Goal: Task Accomplishment & Management: Use online tool/utility

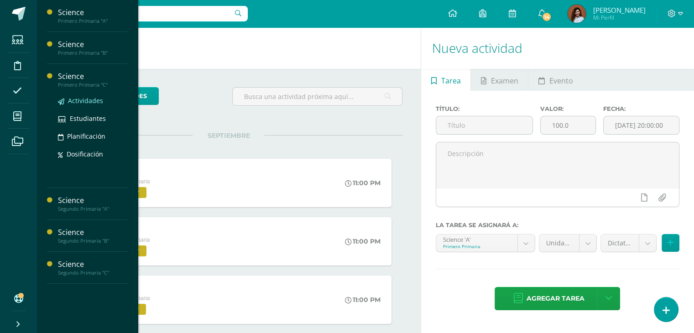
click at [89, 98] on span "Actividades" at bounding box center [85, 100] width 35 height 9
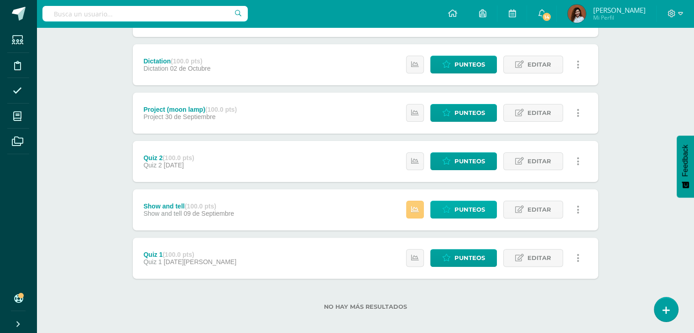
scroll to position [211, 0]
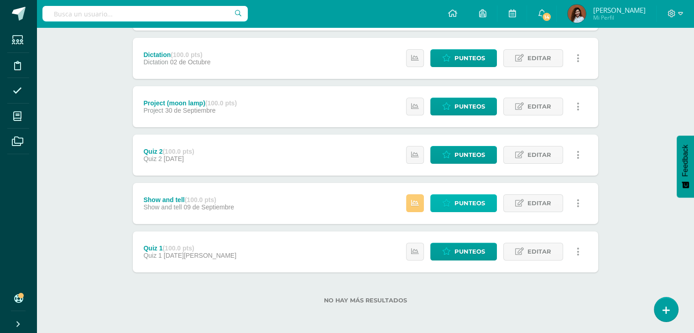
click at [462, 203] on span "Punteos" at bounding box center [470, 203] width 31 height 17
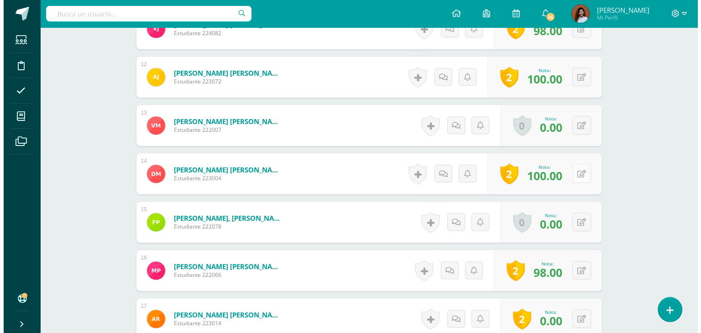
scroll to position [789, 0]
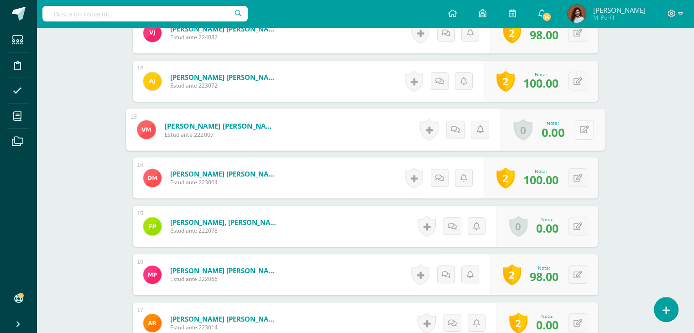
click at [577, 133] on button at bounding box center [584, 129] width 19 height 19
type input "100"
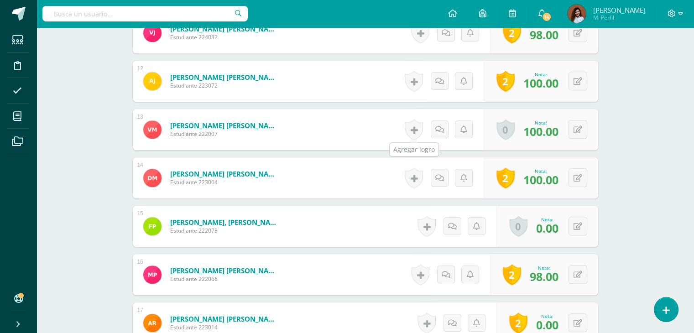
click at [414, 130] on link at bounding box center [414, 129] width 18 height 21
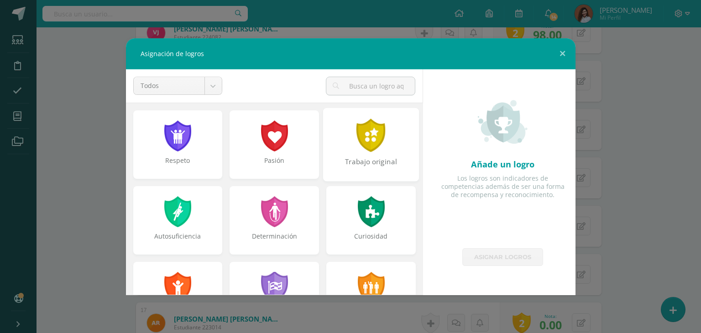
click at [376, 156] on div "Trabajo original" at bounding box center [371, 144] width 96 height 73
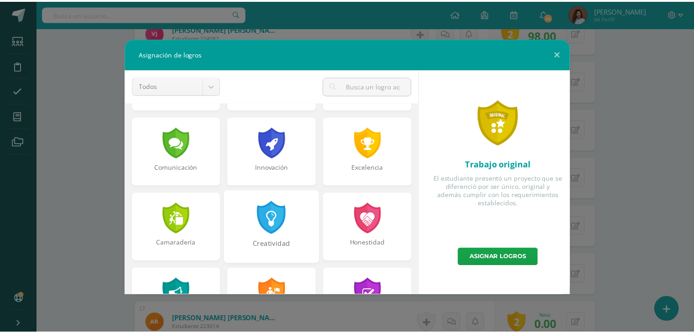
scroll to position [228, 0]
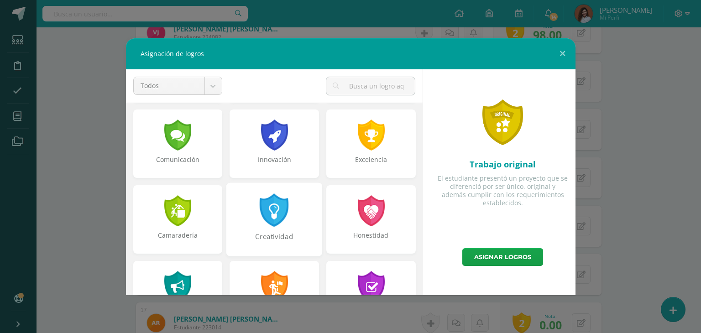
click at [273, 219] on div at bounding box center [274, 210] width 31 height 33
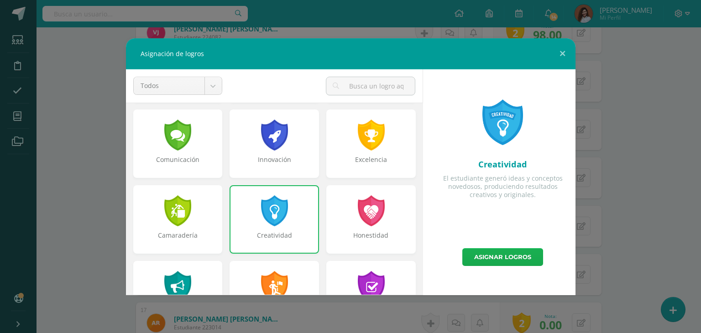
click at [487, 255] on link "Asignar logros" at bounding box center [502, 257] width 81 height 18
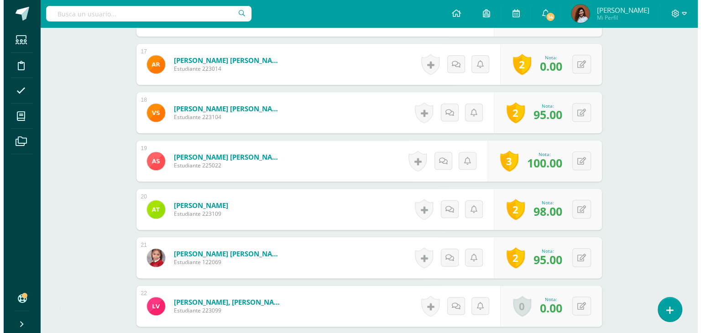
scroll to position [1063, 0]
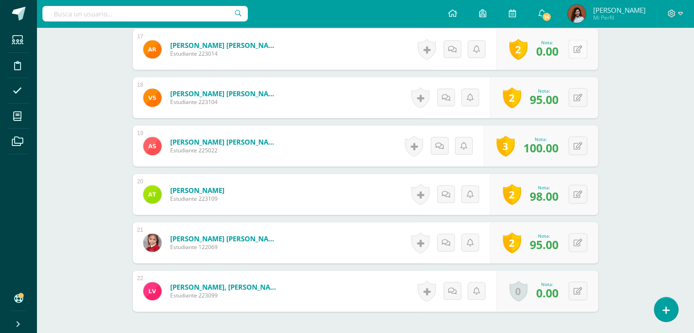
click at [577, 52] on button at bounding box center [578, 49] width 19 height 19
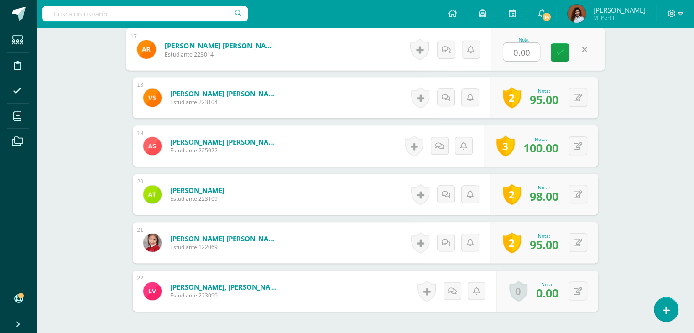
click at [584, 51] on link at bounding box center [585, 49] width 18 height 18
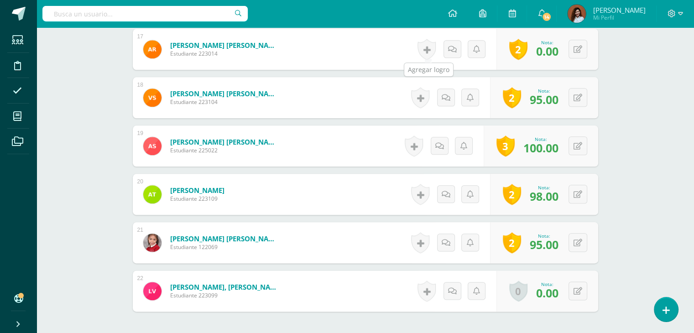
click at [425, 55] on link at bounding box center [427, 49] width 18 height 21
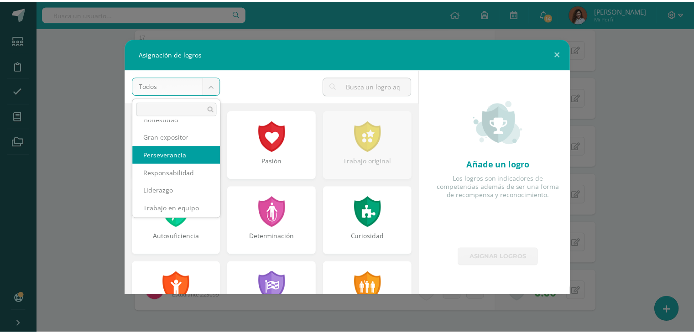
scroll to position [283, 0]
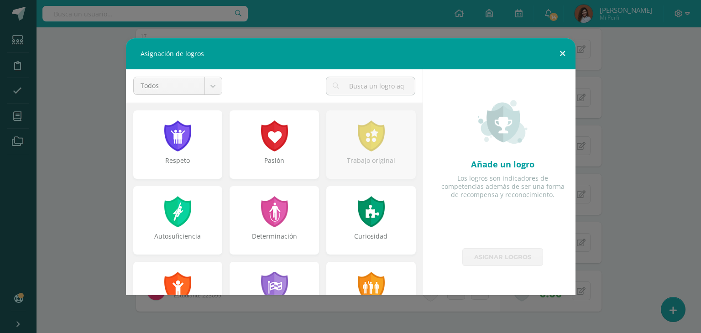
drag, startPoint x: 561, startPoint y: 53, endPoint x: 559, endPoint y: 61, distance: 8.1
click at [561, 53] on button at bounding box center [563, 53] width 26 height 31
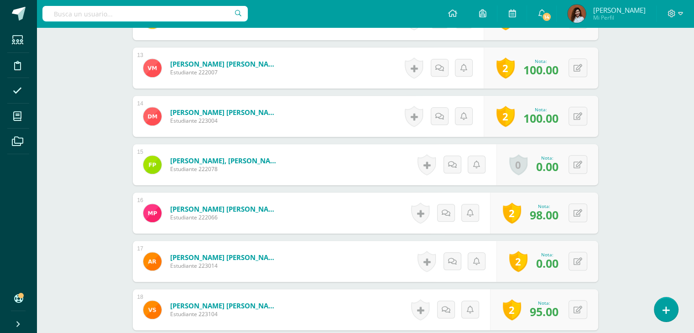
scroll to position [689, 0]
